Goal: Navigation & Orientation: Understand site structure

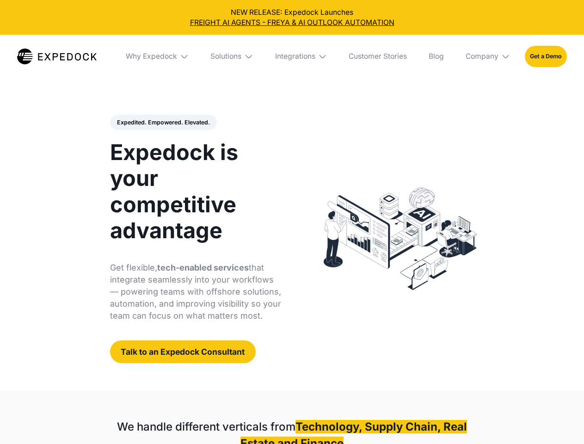
select select
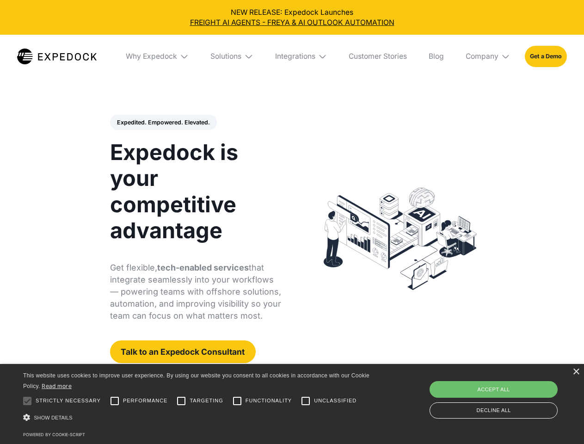
click at [292, 56] on div "Integrations" at bounding box center [295, 56] width 40 height 9
click at [158, 56] on div "Why Expedock" at bounding box center [143, 56] width 51 height 9
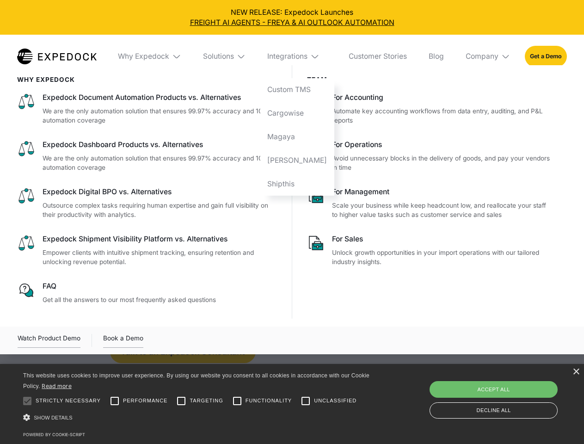
click at [233, 56] on div "Solutions" at bounding box center [218, 56] width 31 height 9
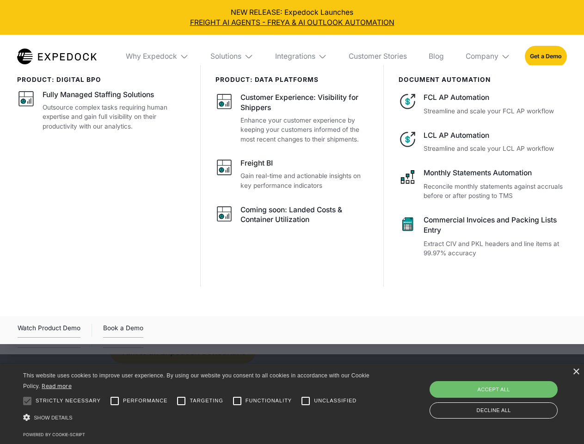
click at [302, 56] on div "Integrations" at bounding box center [295, 56] width 40 height 9
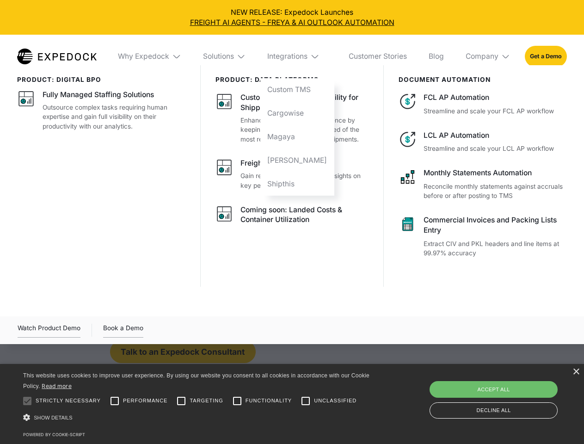
click at [489, 56] on div "Company" at bounding box center [482, 56] width 33 height 9
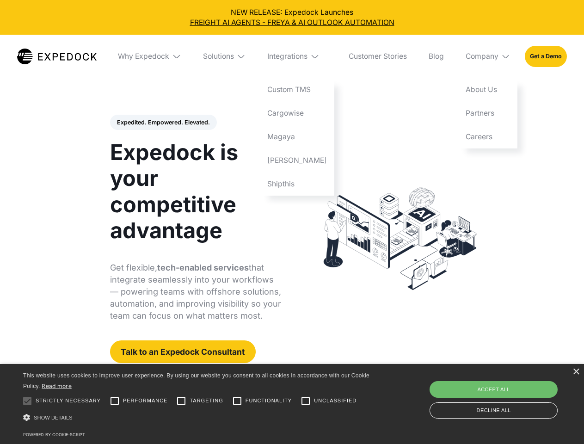
click at [163, 123] on div "Expedited. Empowered. Elevated. Automate Freight Document Extraction at 99.97% …" at bounding box center [196, 239] width 172 height 249
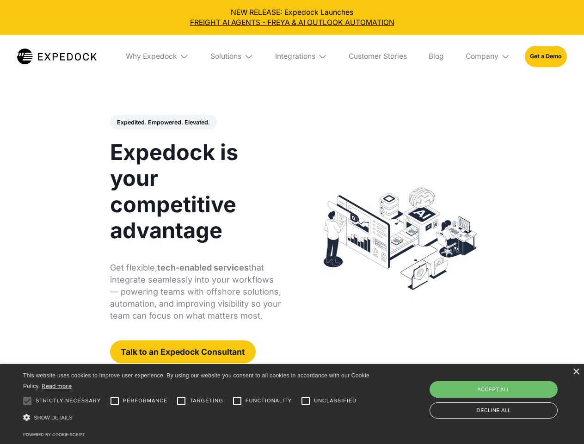
click at [27, 401] on div at bounding box center [27, 401] width 19 height 19
click at [115, 401] on input "Performance" at bounding box center [114, 401] width 19 height 19
checkbox input "true"
click at [181, 401] on input "Targeting" at bounding box center [181, 401] width 19 height 19
checkbox input "true"
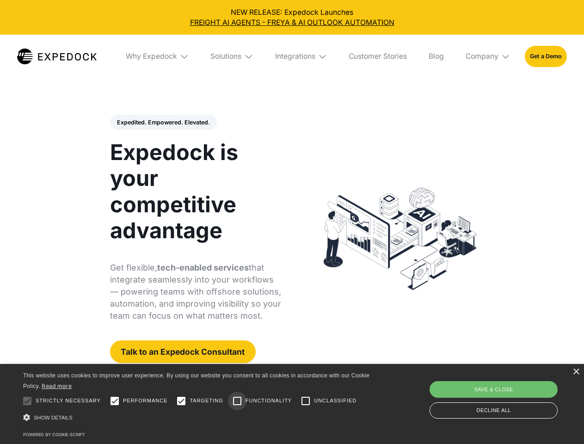
click at [237, 401] on input "Functionality" at bounding box center [237, 401] width 19 height 19
checkbox input "true"
